Goal: Find specific page/section: Find specific page/section

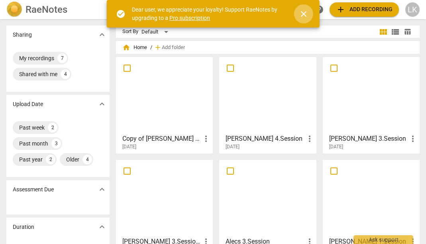
click at [306, 15] on span "close" at bounding box center [304, 14] width 10 height 10
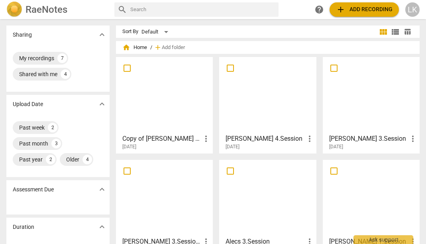
click at [274, 88] on div at bounding box center [267, 95] width 91 height 70
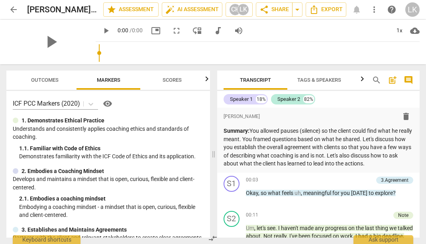
click at [180, 74] on button "Scores" at bounding box center [172, 79] width 64 height 19
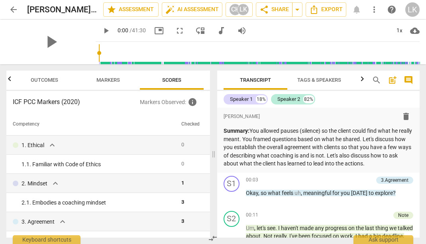
click at [103, 81] on span "Markers" at bounding box center [107, 80] width 23 height 6
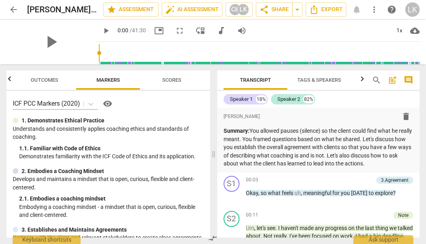
click at [36, 79] on span "Outcomes" at bounding box center [44, 80] width 27 height 6
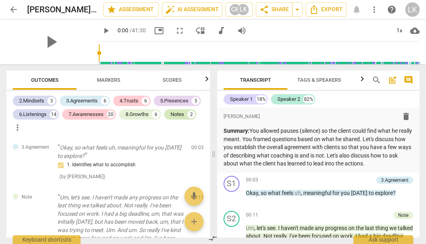
click at [183, 114] on div "Notes" at bounding box center [177, 114] width 14 height 8
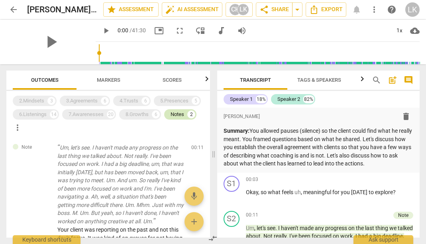
click at [180, 114] on div "Notes" at bounding box center [177, 114] width 14 height 8
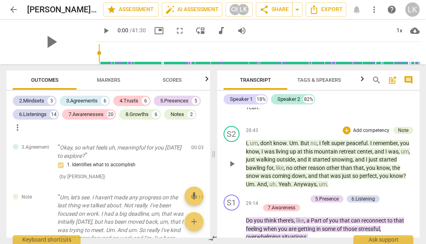
scroll to position [4922, 0]
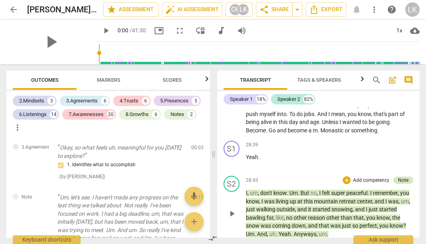
click at [404, 176] on div "Note" at bounding box center [403, 179] width 10 height 7
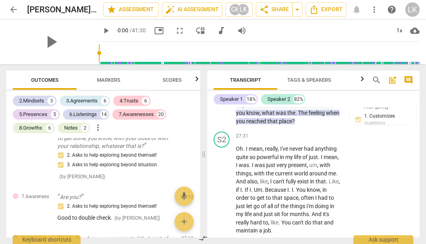
scroll to position [6523, 0]
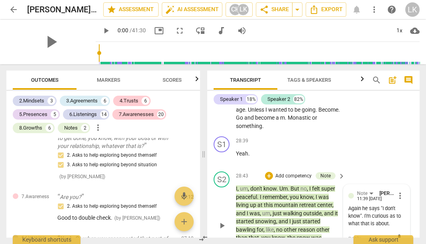
click at [385, 168] on div "S2 play_arrow pause 28:43 + Add competency Note keyboard_arrow_right I , um , d…" at bounding box center [313, 218] width 212 height 101
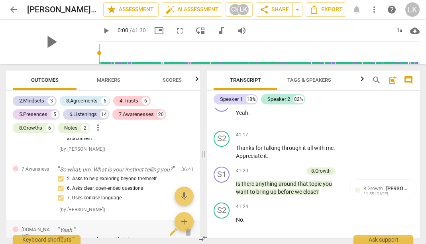
scroll to position [3559, 0]
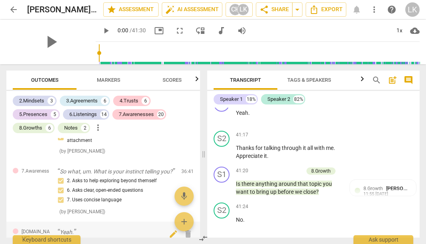
click at [117, 237] on div "1. Respects talents and insights" at bounding box center [115, 242] width 117 height 10
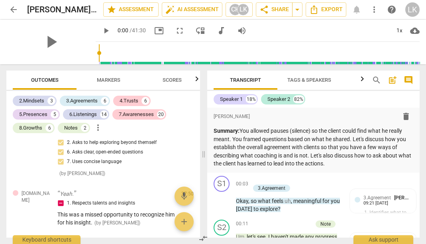
scroll to position [0, 0]
